Goal: Task Accomplishment & Management: Complete application form

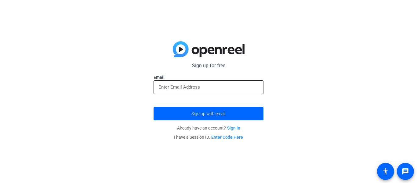
click at [219, 81] on div at bounding box center [208, 87] width 100 height 14
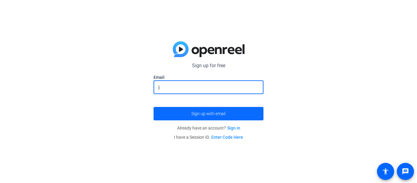
click at [214, 114] on span "Sign up with email" at bounding box center [208, 114] width 34 height 0
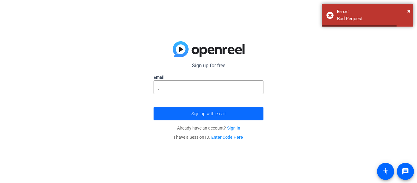
click at [226, 109] on span "submit" at bounding box center [209, 113] width 110 height 15
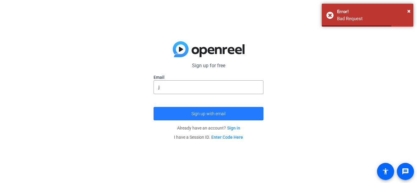
click at [226, 108] on span "submit" at bounding box center [209, 113] width 110 height 15
click at [225, 108] on span "submit" at bounding box center [209, 113] width 110 height 15
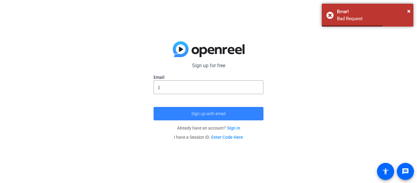
drag, startPoint x: 225, startPoint y: 107, endPoint x: 221, endPoint y: 100, distance: 8.5
click at [225, 106] on span "submit" at bounding box center [209, 113] width 110 height 15
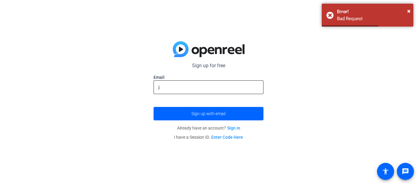
drag, startPoint x: 219, startPoint y: 94, endPoint x: 217, endPoint y: 91, distance: 3.6
click at [218, 93] on mat-form-field "j" at bounding box center [209, 90] width 110 height 20
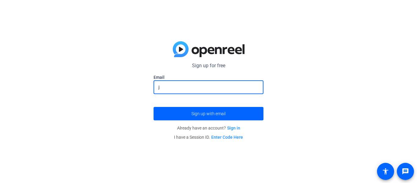
click at [236, 89] on input "j" at bounding box center [208, 86] width 100 height 7
type input "j777"
click at [154, 107] on button "Sign up with email" at bounding box center [209, 113] width 110 height 13
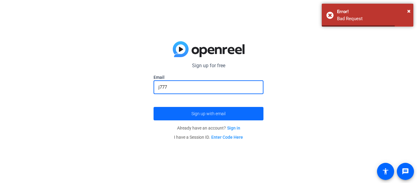
click at [212, 120] on span "submit" at bounding box center [209, 113] width 110 height 15
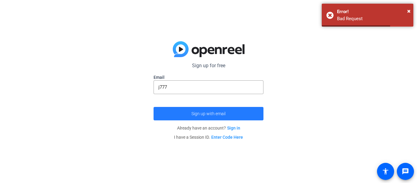
click at [210, 114] on span "Sign up with email" at bounding box center [208, 114] width 34 height 0
